Goal: Browse casually: Explore the website without a specific task or goal

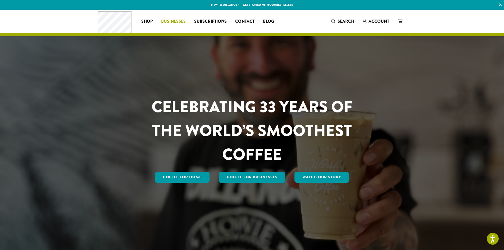
click at [176, 20] on span "Businesses" at bounding box center [173, 21] width 25 height 7
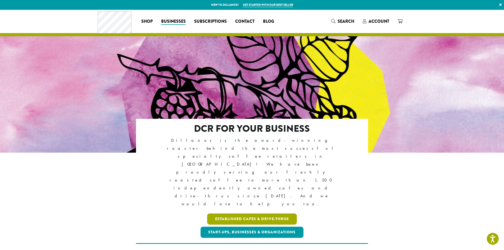
click at [261, 213] on link "Established Cafes & Drive-Thrus" at bounding box center [252, 218] width 90 height 11
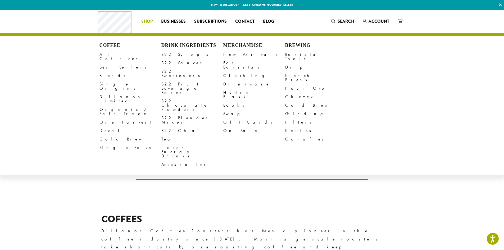
click at [147, 22] on span "Shop" at bounding box center [146, 21] width 11 height 7
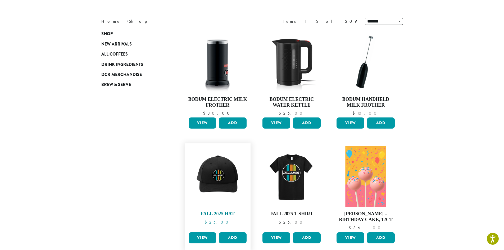
scroll to position [159, 0]
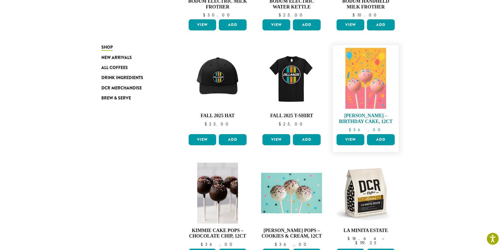
click at [366, 103] on img at bounding box center [365, 78] width 40 height 61
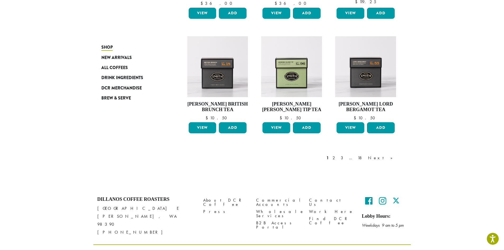
scroll to position [406, 0]
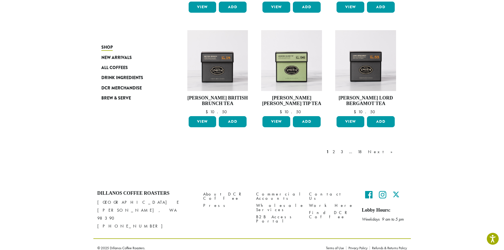
click at [362, 153] on div "1 2 3 … 18 Next »" at bounding box center [361, 152] width 73 height 6
click at [338, 150] on link "2" at bounding box center [334, 152] width 7 height 6
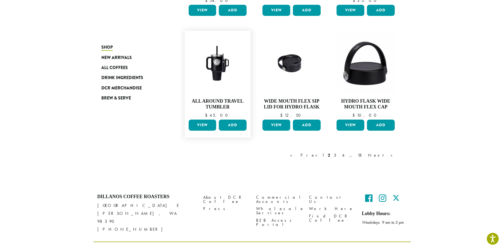
scroll to position [425, 0]
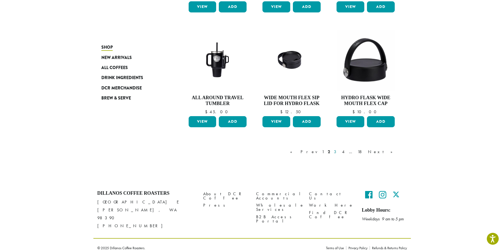
click at [339, 153] on link "3" at bounding box center [336, 152] width 7 height 6
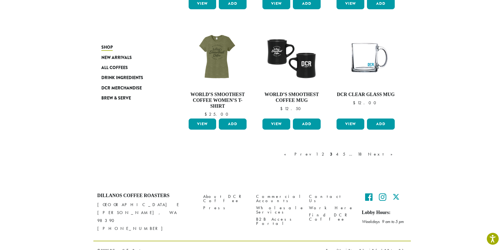
scroll to position [417, 0]
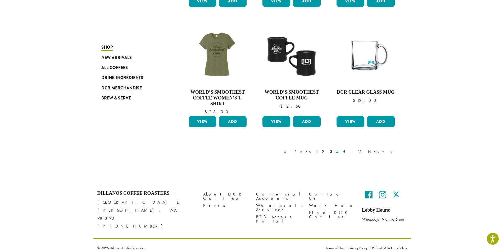
click at [340, 152] on link "4" at bounding box center [337, 152] width 5 height 6
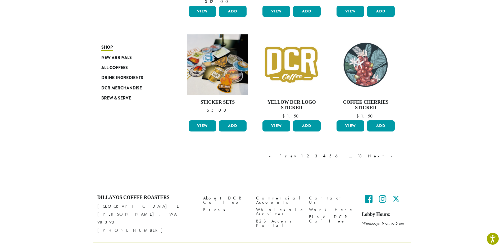
scroll to position [423, 0]
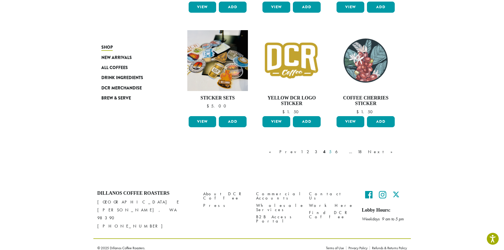
click at [332, 152] on link "5" at bounding box center [330, 152] width 4 height 6
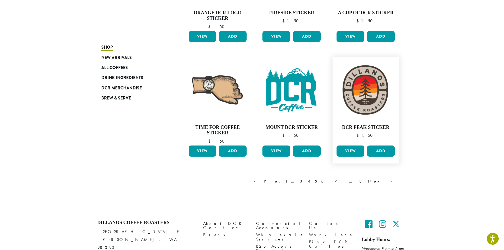
scroll to position [406, 0]
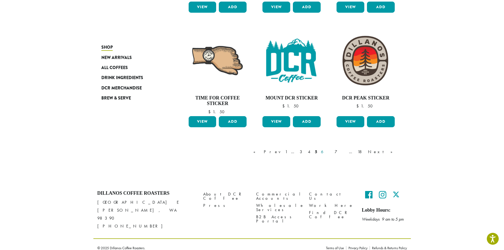
click at [332, 153] on link "6" at bounding box center [326, 152] width 12 height 6
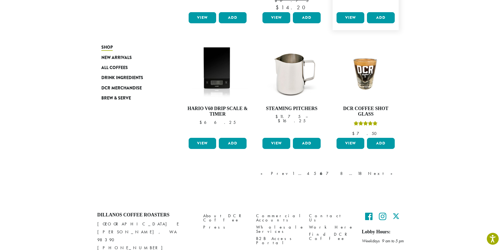
scroll to position [429, 0]
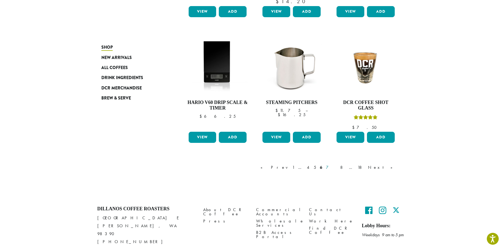
click at [337, 164] on link "7" at bounding box center [331, 167] width 13 height 6
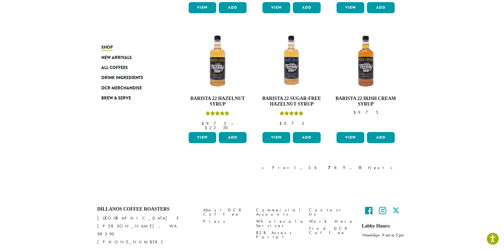
scroll to position [439, 0]
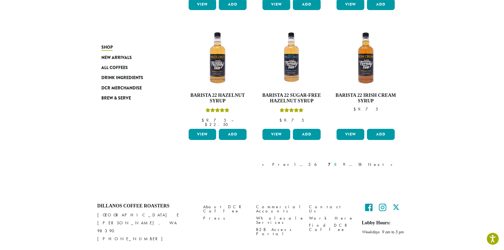
click at [340, 161] on link "8" at bounding box center [336, 164] width 7 height 6
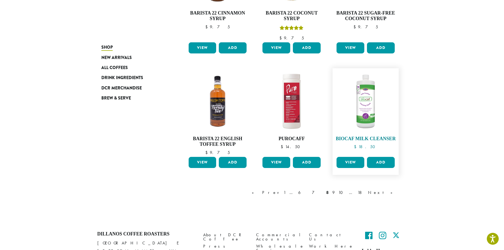
scroll to position [428, 0]
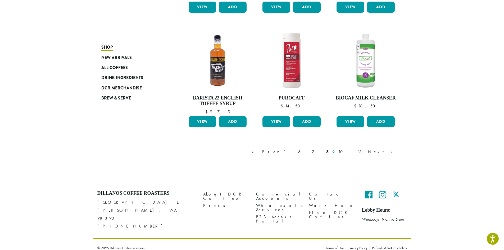
click at [335, 152] on link "9" at bounding box center [333, 152] width 4 height 6
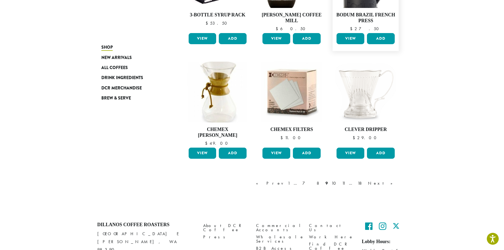
scroll to position [403, 0]
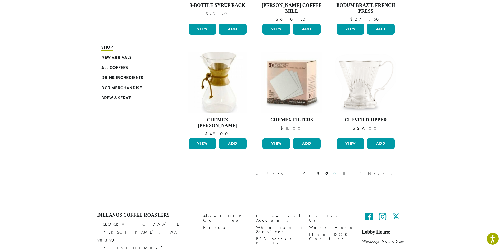
click at [339, 171] on link "10" at bounding box center [334, 174] width 9 height 6
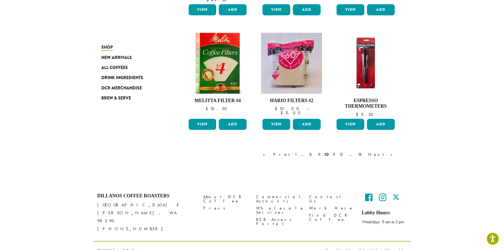
scroll to position [406, 0]
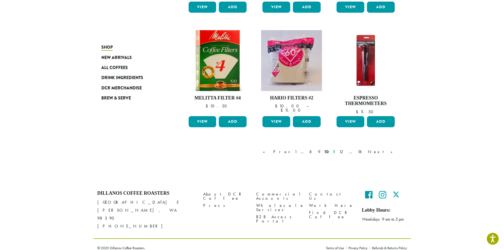
click at [336, 151] on link "11" at bounding box center [333, 152] width 5 height 6
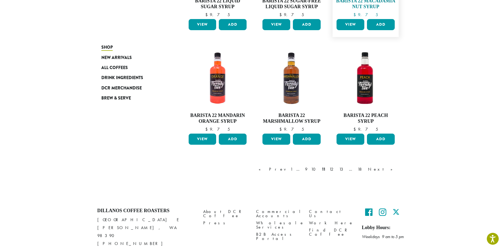
scroll to position [403, 0]
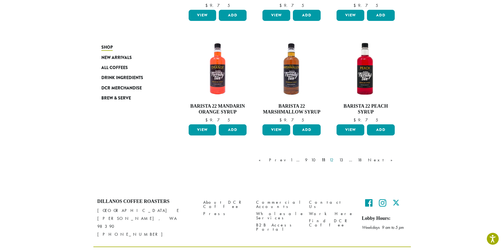
click at [336, 162] on link "12" at bounding box center [332, 160] width 8 height 6
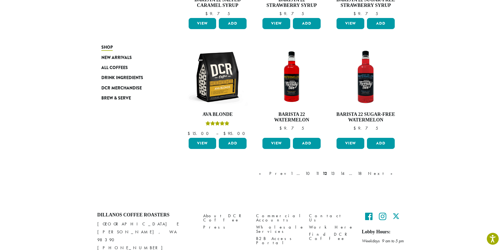
scroll to position [403, 0]
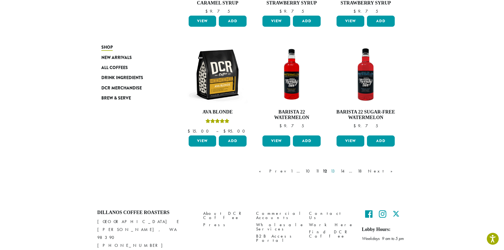
click at [338, 171] on link "13" at bounding box center [333, 171] width 8 height 6
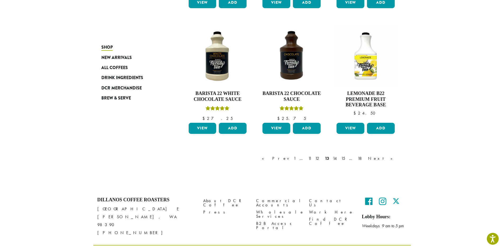
scroll to position [456, 0]
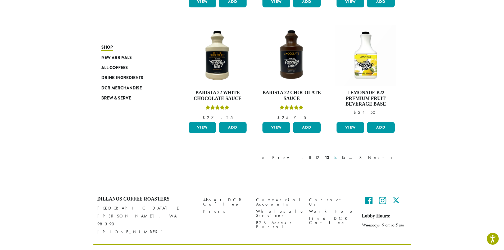
click at [338, 157] on link "14" at bounding box center [335, 157] width 7 height 6
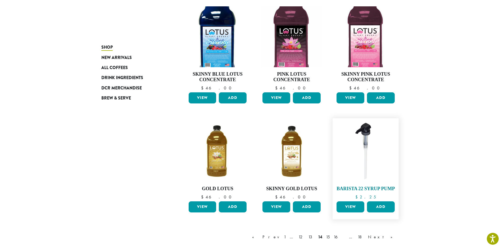
scroll to position [376, 0]
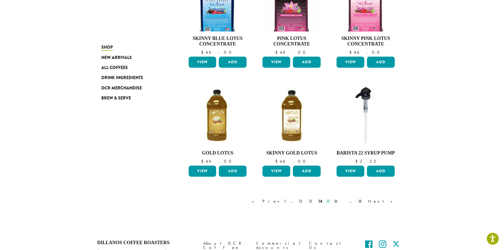
click at [331, 198] on link "15" at bounding box center [328, 201] width 6 height 6
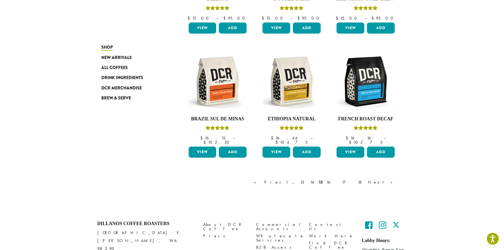
scroll to position [416, 0]
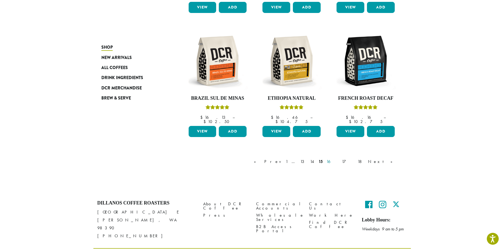
click at [339, 158] on link "16" at bounding box center [332, 161] width 14 height 6
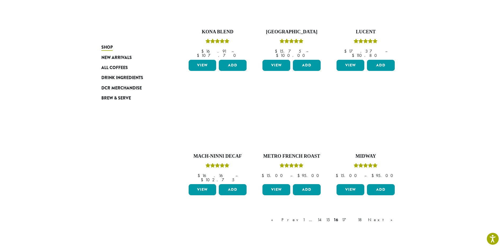
scroll to position [427, 0]
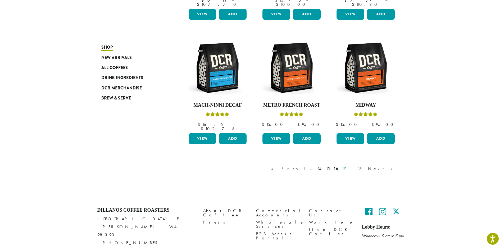
click at [355, 166] on link "17" at bounding box center [348, 169] width 14 height 6
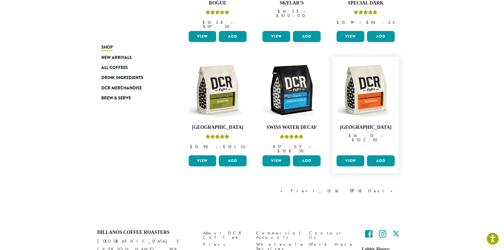
scroll to position [427, 0]
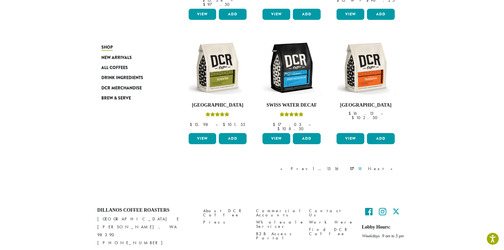
click at [365, 166] on link "18" at bounding box center [360, 169] width 9 height 6
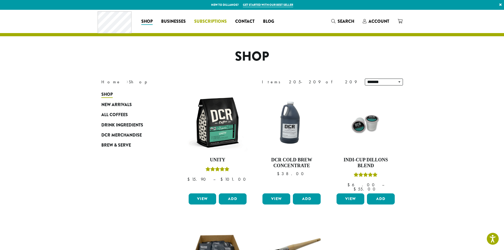
click at [221, 24] on span "Subscriptions" at bounding box center [210, 21] width 33 height 7
click at [220, 23] on span "Subscriptions" at bounding box center [210, 21] width 33 height 7
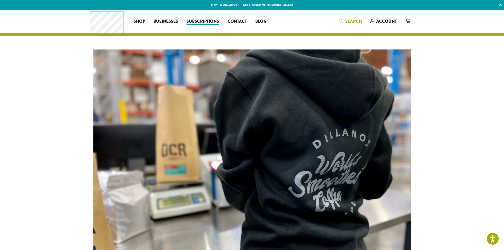
click at [340, 20] on icon "Search" at bounding box center [341, 21] width 4 height 4
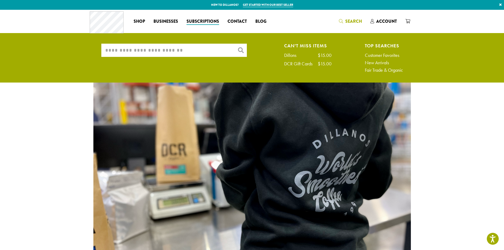
click at [201, 47] on input "What are you searching for?" at bounding box center [173, 50] width 145 height 13
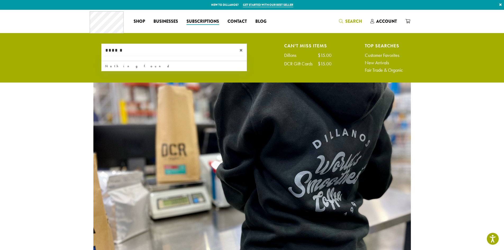
type input "******"
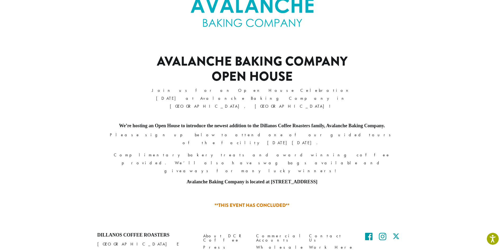
scroll to position [155, 0]
